Goal: Check status: Check status

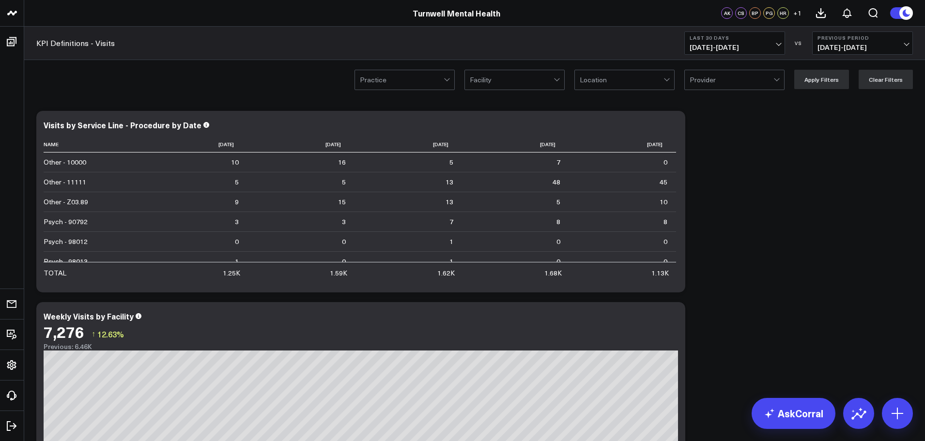
click at [443, 93] on div "Practice Facility Location Provider Apply Filters Clear Filters" at bounding box center [474, 79] width 901 height 39
click at [441, 82] on div at bounding box center [402, 79] width 84 height 19
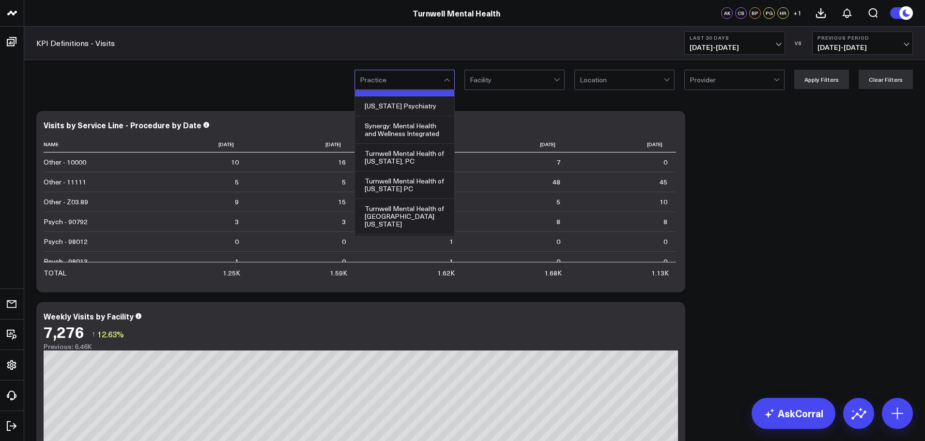
scroll to position [95, 0]
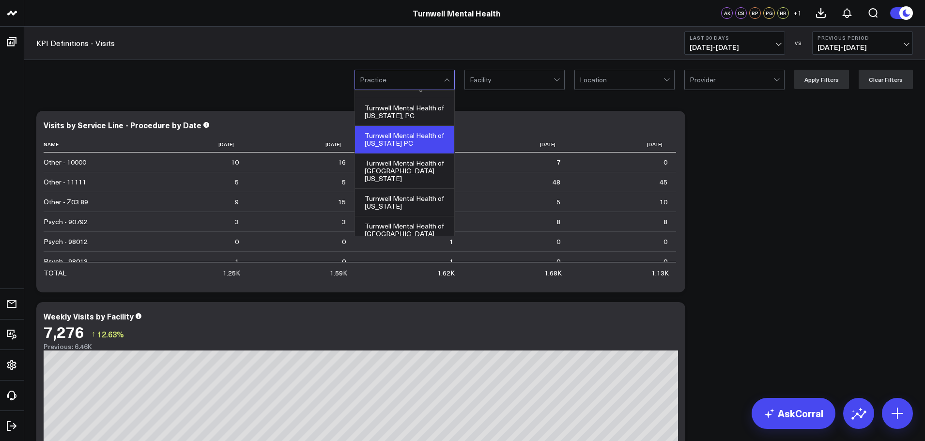
click at [432, 135] on div "Turnwell Mental Health of [US_STATE] PC" at bounding box center [404, 140] width 99 height 28
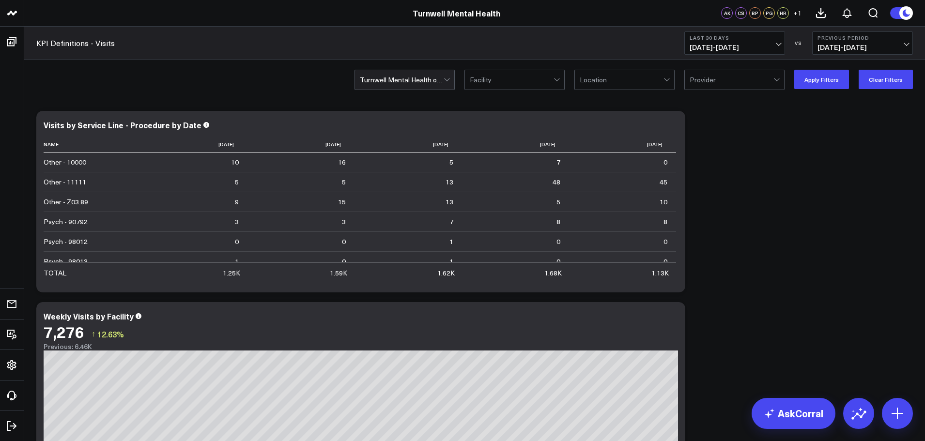
click at [435, 98] on div "option Turnwell Mental Health of [US_STATE] PC, selected. Turnwell Mental Healt…" at bounding box center [474, 79] width 901 height 39
click at [440, 85] on div at bounding box center [402, 79] width 84 height 19
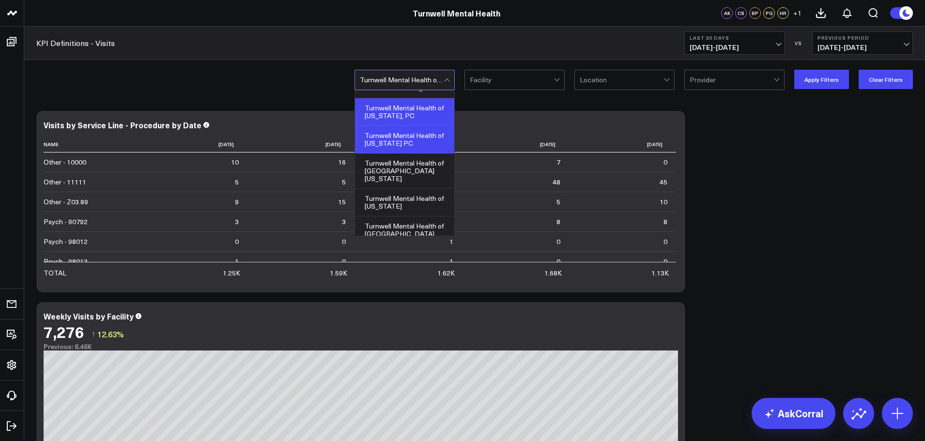
click at [426, 111] on div "Turnwell Mental Health of [US_STATE], PC" at bounding box center [404, 112] width 99 height 28
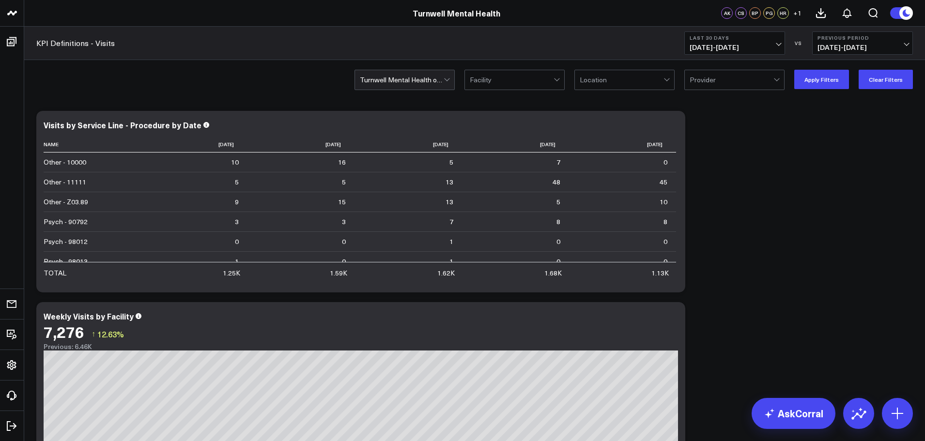
click at [764, 46] on span "[DATE] - [DATE]" at bounding box center [734, 48] width 90 height 8
click at [731, 70] on link "[DATE]" at bounding box center [735, 64] width 100 height 18
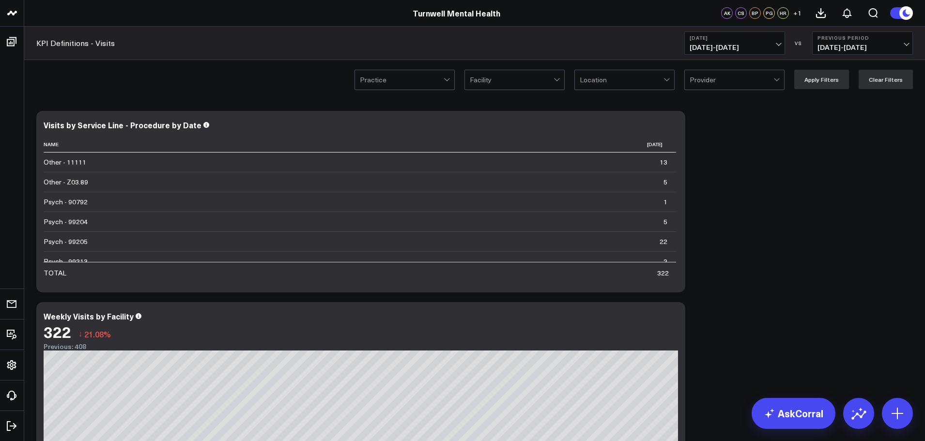
click at [774, 46] on span "[DATE] - [DATE]" at bounding box center [734, 48] width 90 height 8
click at [718, 312] on link "Custom Dates" at bounding box center [735, 309] width 100 height 18
select select "9"
select select "2025"
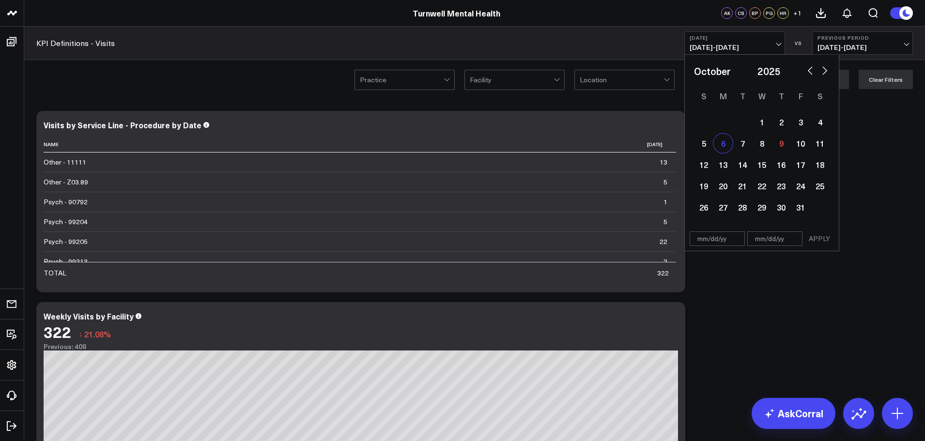
click at [721, 148] on div "6" at bounding box center [722, 143] width 19 height 19
type input "[DATE]"
select select "9"
select select "2025"
click at [721, 148] on div "6" at bounding box center [722, 143] width 19 height 19
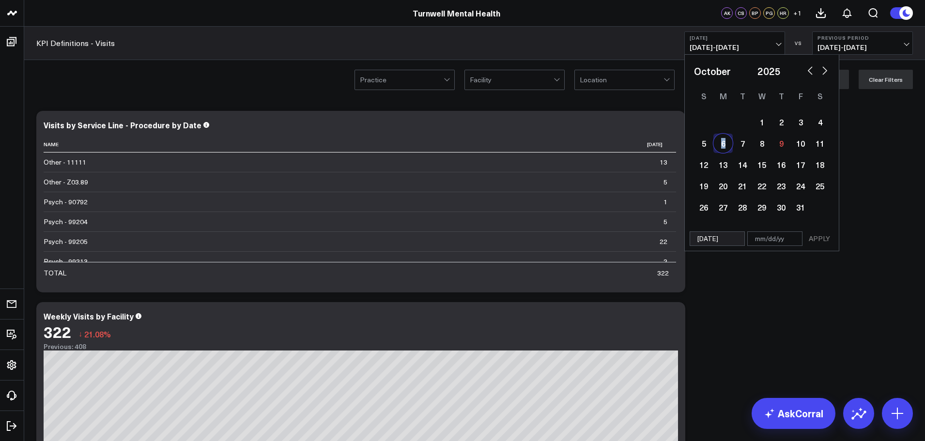
type input "[DATE]"
select select "9"
select select "2025"
click at [814, 241] on button "APPLY" at bounding box center [819, 238] width 29 height 15
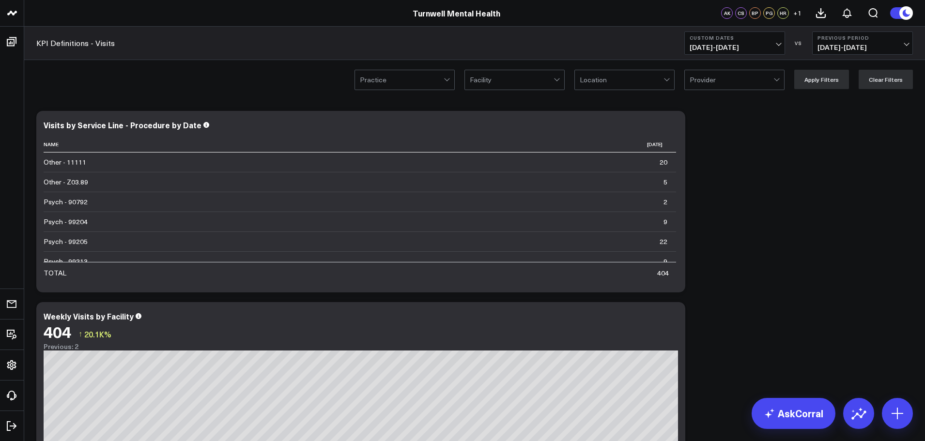
click at [441, 82] on div at bounding box center [402, 79] width 84 height 19
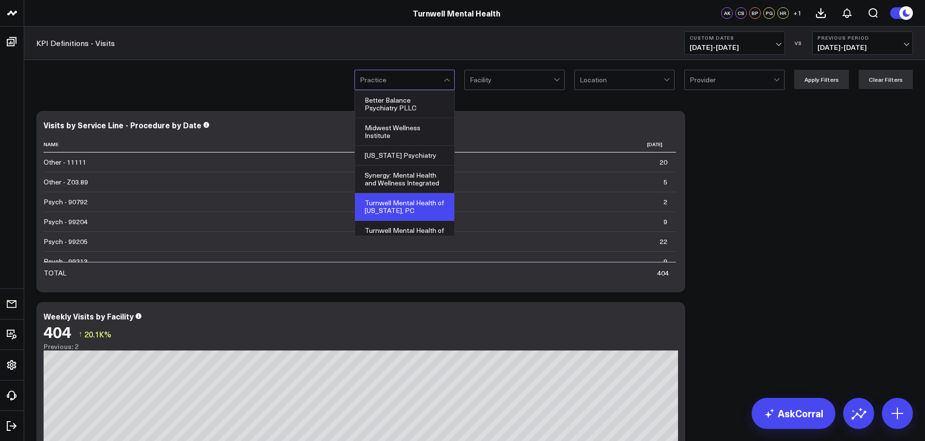
click at [413, 204] on div "Turnwell Mental Health of [US_STATE], PC" at bounding box center [404, 207] width 99 height 28
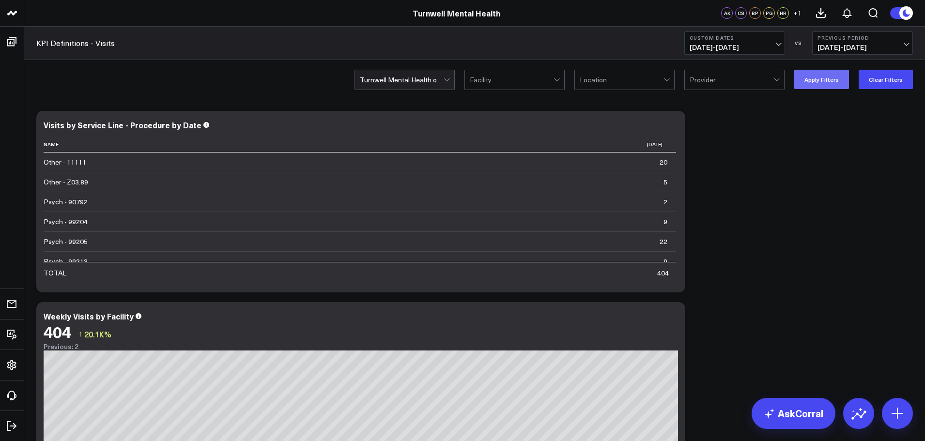
click at [826, 81] on button "Apply Filters" at bounding box center [821, 79] width 55 height 19
click at [725, 39] on b "Custom Dates" at bounding box center [734, 38] width 90 height 6
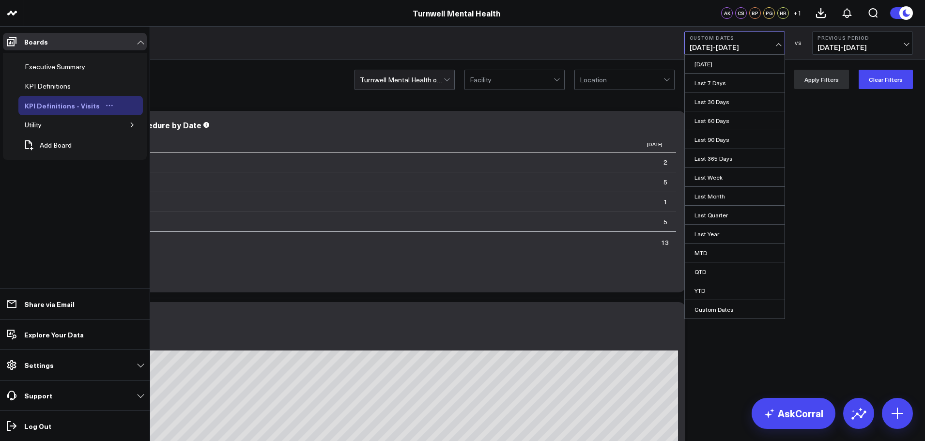
click at [66, 107] on div "KPI Definitions - Visits" at bounding box center [62, 106] width 80 height 12
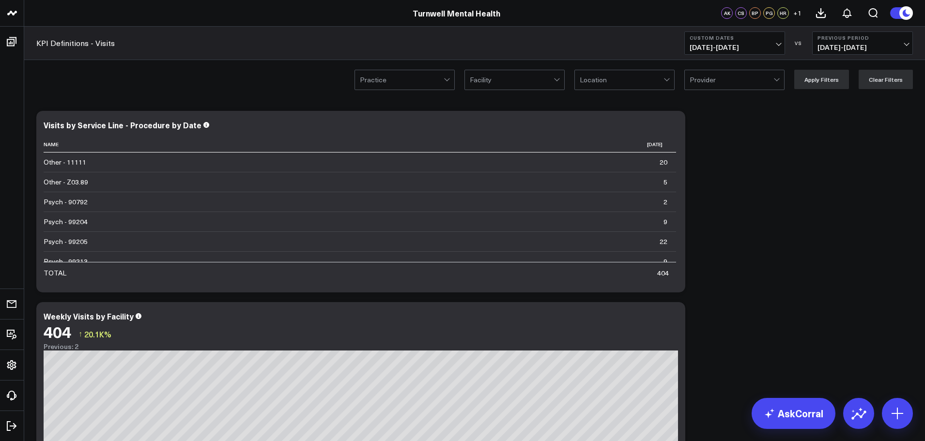
click at [784, 47] on button "Custom Dates [DATE] - [DATE]" at bounding box center [734, 42] width 101 height 23
